Goal: Navigation & Orientation: Find specific page/section

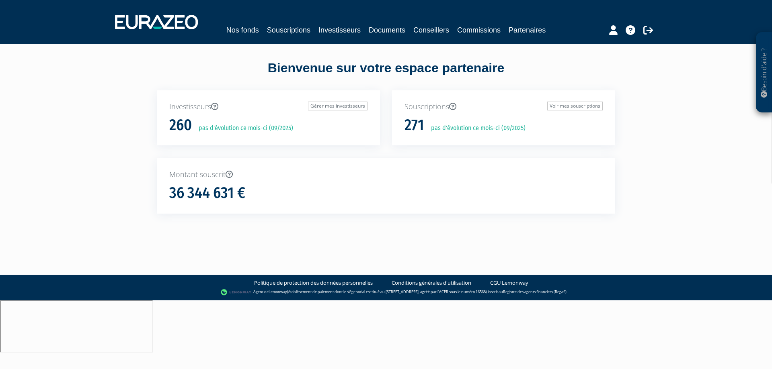
click at [689, 117] on div "Besoin d'aide ? × J'ai besoin d'aide Si vous avez une question à propos du fonc…" at bounding box center [386, 121] width 772 height 243
click at [328, 26] on link "Investisseurs" at bounding box center [339, 30] width 42 height 11
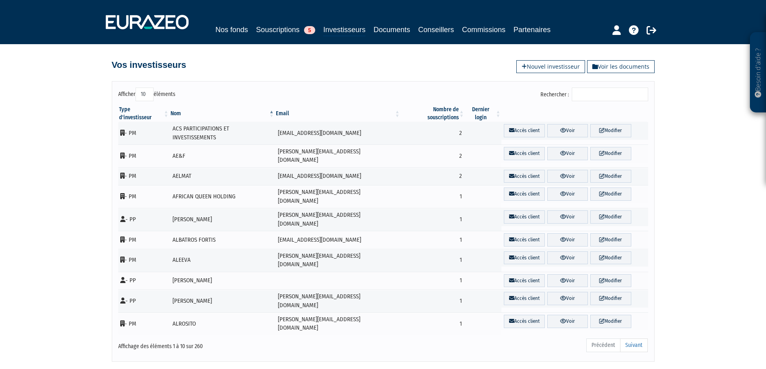
click at [608, 92] on input "Rechercher :" at bounding box center [610, 95] width 76 height 14
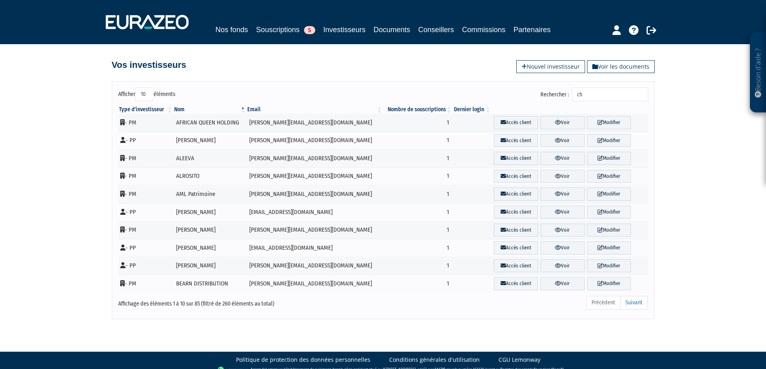
type input "c"
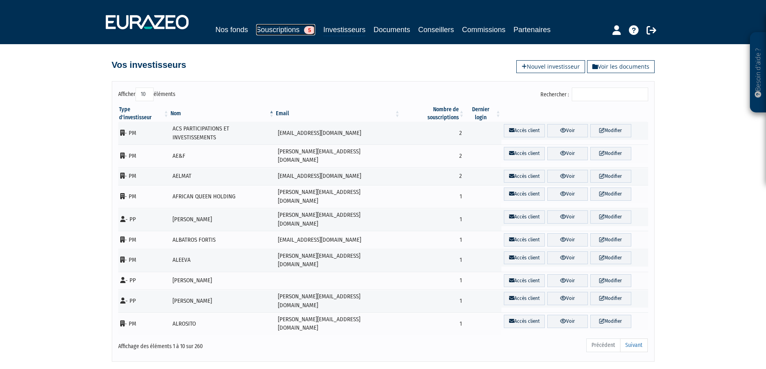
click at [282, 28] on link "Souscriptions 5" at bounding box center [285, 29] width 59 height 11
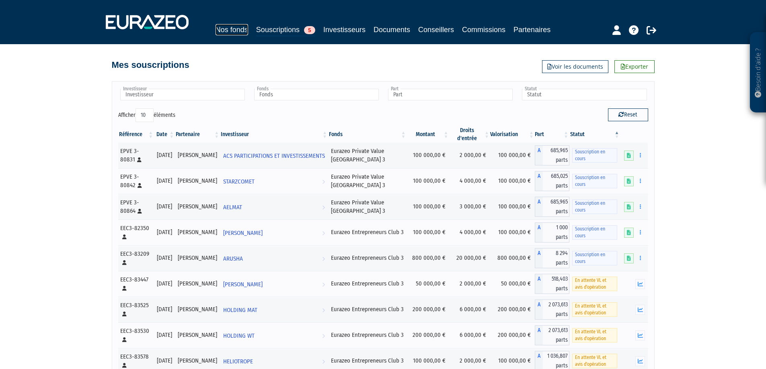
click at [241, 30] on link "Nos fonds" at bounding box center [231, 29] width 33 height 11
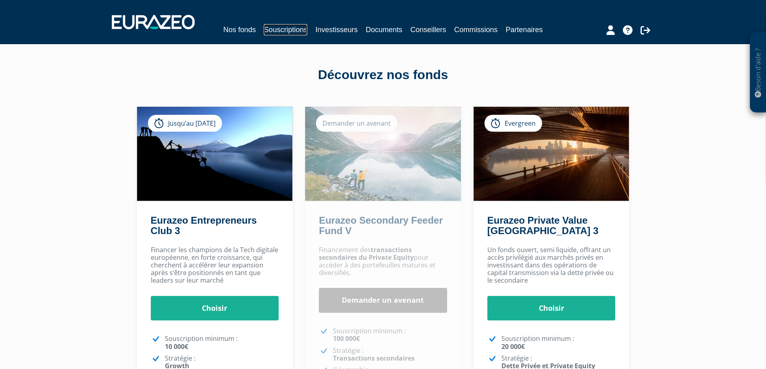
click at [293, 33] on link "Souscriptions" at bounding box center [285, 29] width 43 height 11
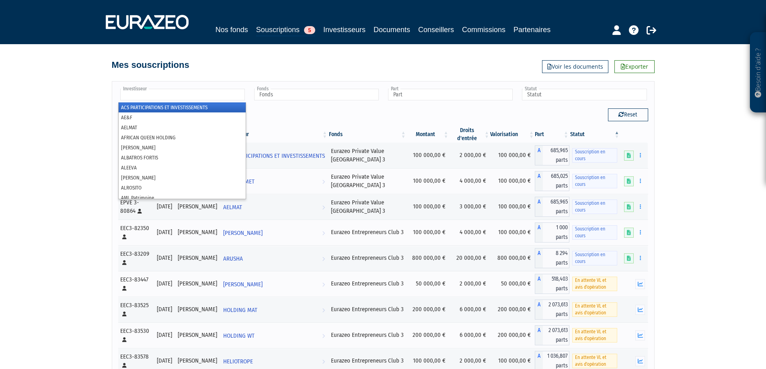
click at [201, 95] on input "text" at bounding box center [182, 95] width 125 height 12
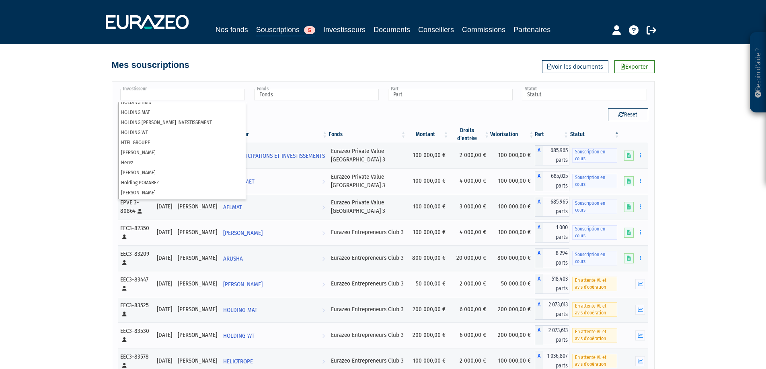
scroll to position [1777, 0]
type input "Investisseur"
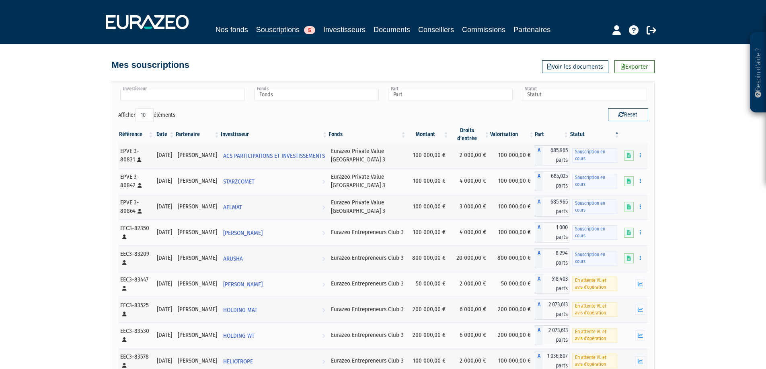
scroll to position [0, 0]
click at [182, 97] on input "text" at bounding box center [182, 95] width 125 height 12
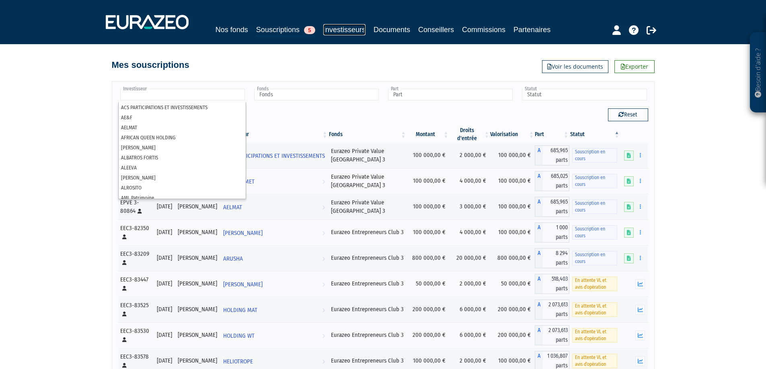
type input "Investisseur"
click at [345, 24] on link "Investisseurs" at bounding box center [344, 29] width 42 height 11
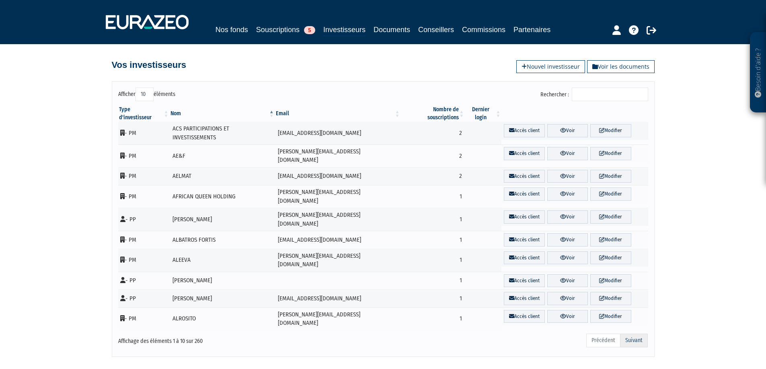
click at [639, 334] on link "Suivant" at bounding box center [634, 341] width 28 height 14
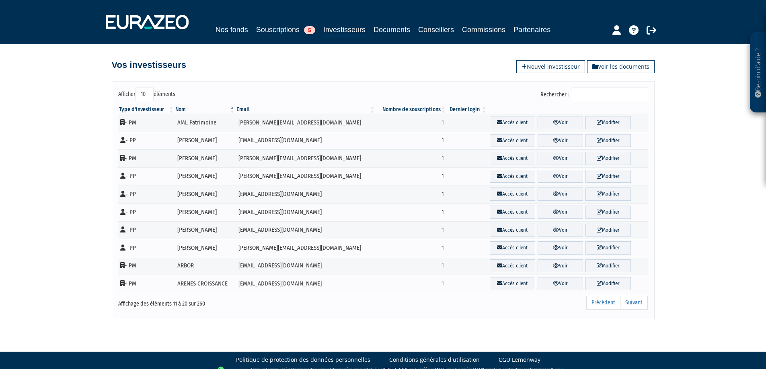
click at [639, 302] on link "Suivant" at bounding box center [634, 303] width 28 height 14
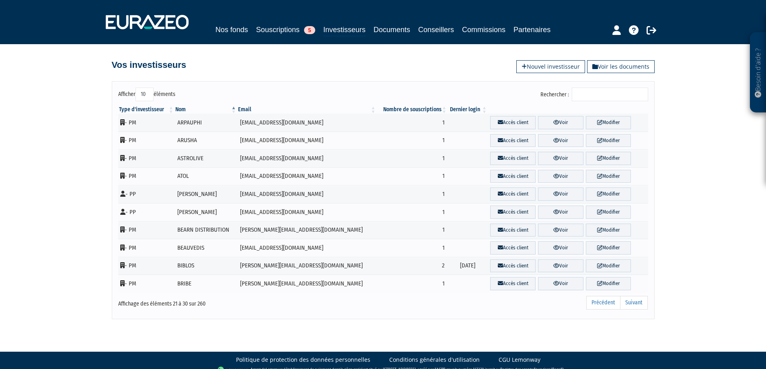
click at [639, 302] on link "Suivant" at bounding box center [634, 303] width 28 height 14
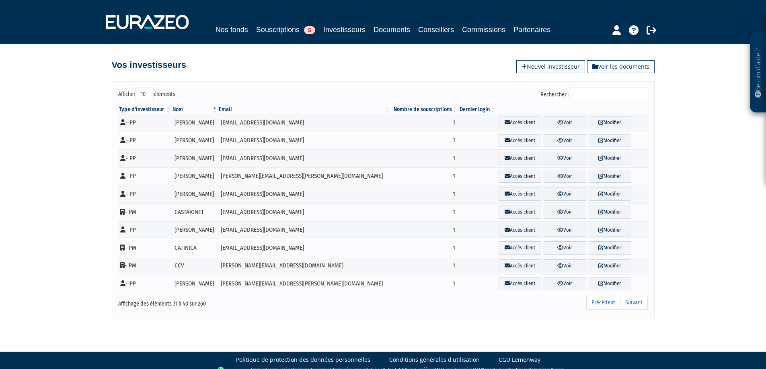
click at [639, 302] on link "Suivant" at bounding box center [634, 303] width 28 height 14
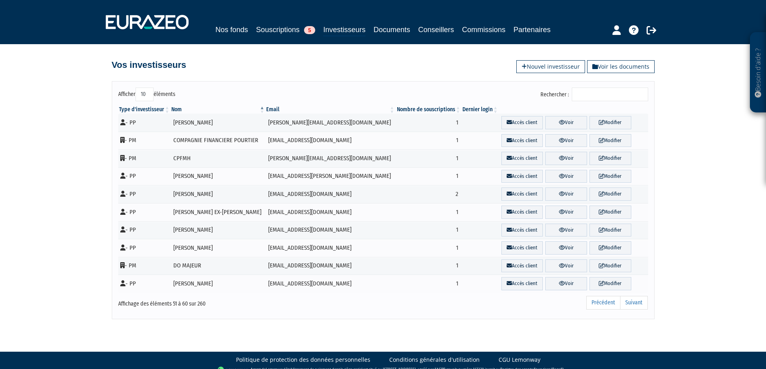
click at [639, 302] on link "Suivant" at bounding box center [634, 303] width 28 height 14
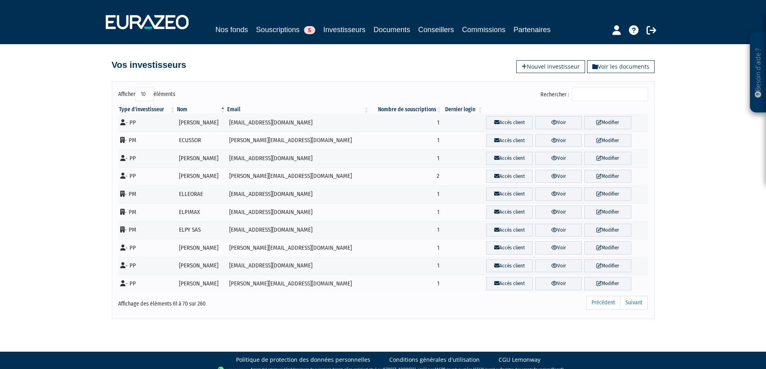
click at [639, 302] on link "Suivant" at bounding box center [634, 303] width 28 height 14
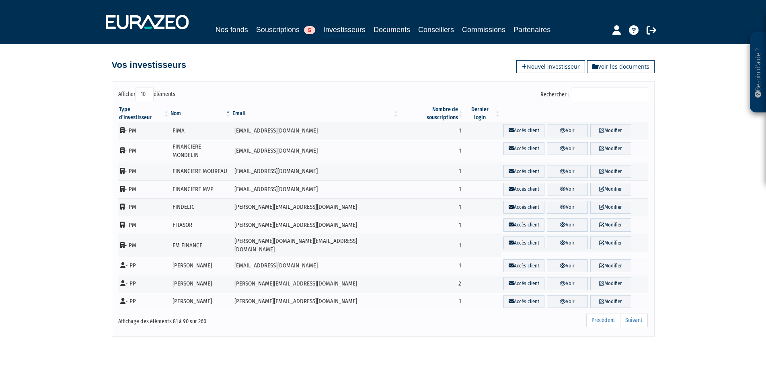
click at [639, 314] on link "Suivant" at bounding box center [634, 321] width 28 height 14
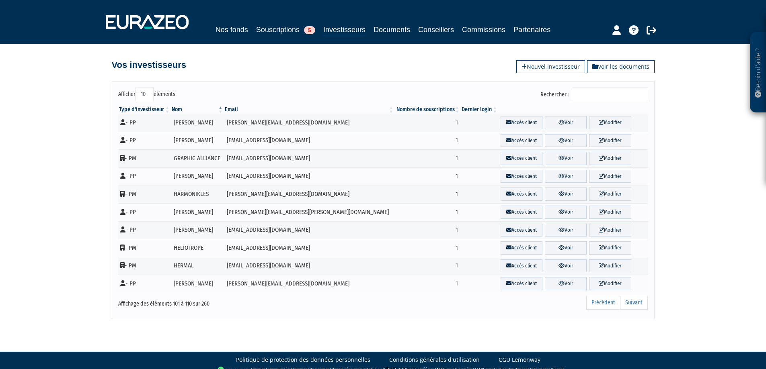
click at [639, 302] on link "Suivant" at bounding box center [634, 303] width 28 height 14
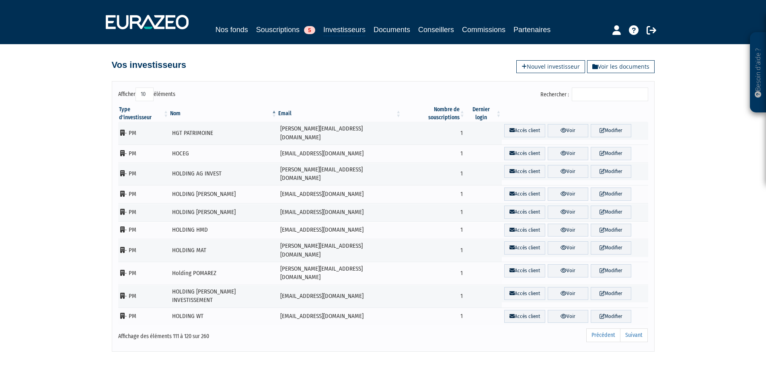
click at [639, 329] on link "Suivant" at bounding box center [634, 336] width 28 height 14
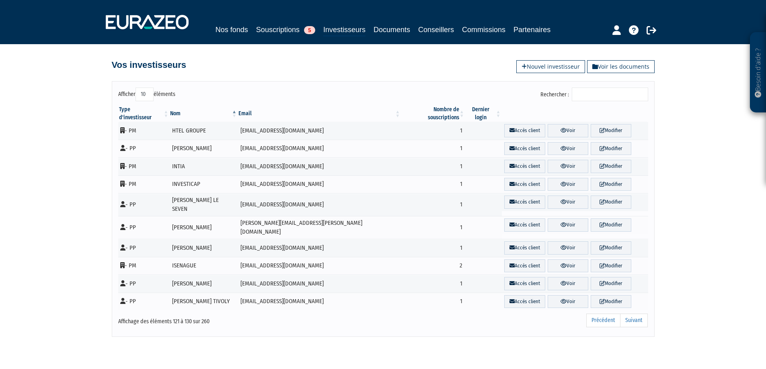
click at [639, 314] on link "Suivant" at bounding box center [634, 321] width 28 height 14
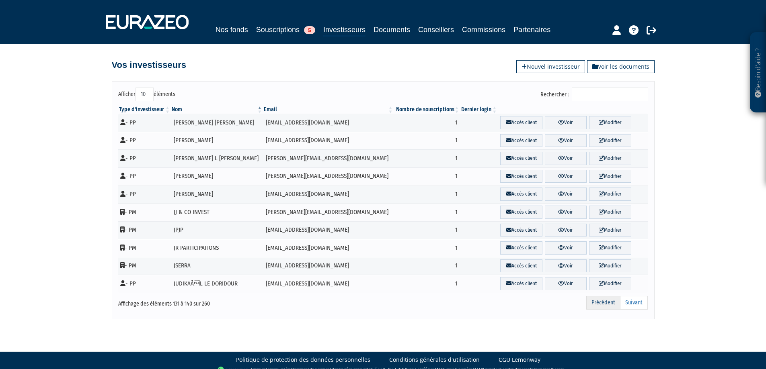
click at [613, 304] on link "Précédent" at bounding box center [603, 303] width 34 height 14
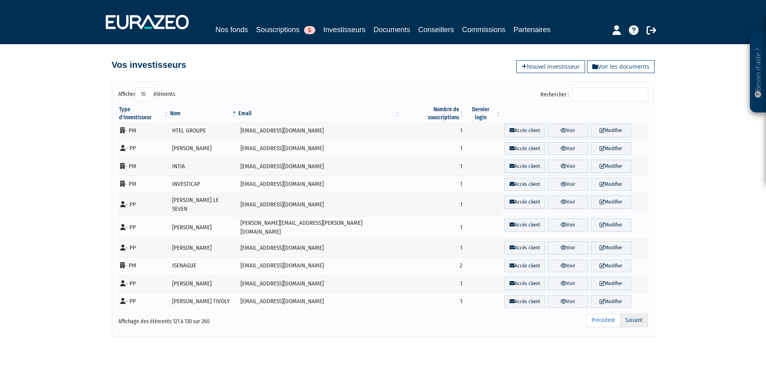
click at [636, 314] on link "Suivant" at bounding box center [634, 321] width 28 height 14
